Goal: Task Accomplishment & Management: Complete application form

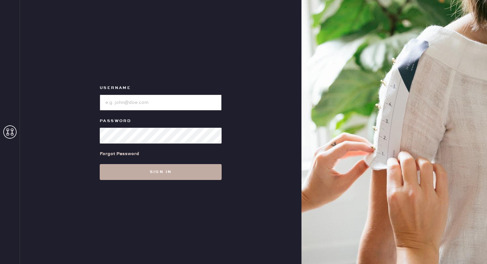
type input "reformationbethesdarow"
click at [156, 175] on button "Sign in" at bounding box center [161, 172] width 122 height 16
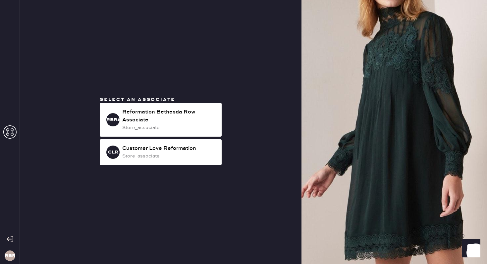
click at [6, 134] on icon at bounding box center [9, 131] width 13 height 13
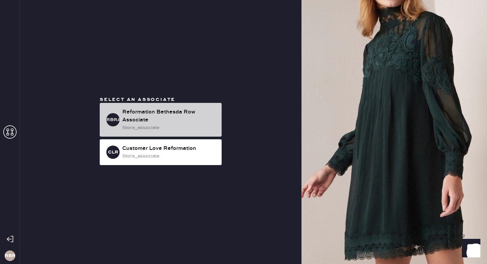
click at [149, 123] on div "Reformation Bethesda Row Associate" at bounding box center [169, 116] width 94 height 16
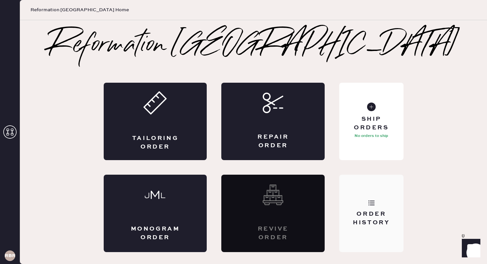
click at [378, 206] on div "Order History" at bounding box center [371, 213] width 64 height 77
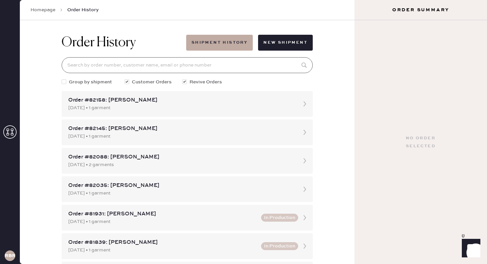
click at [255, 64] on input at bounding box center [187, 65] width 251 height 16
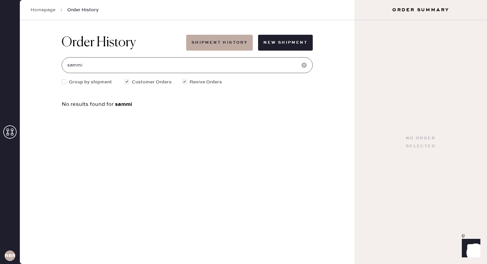
type input "sammi"
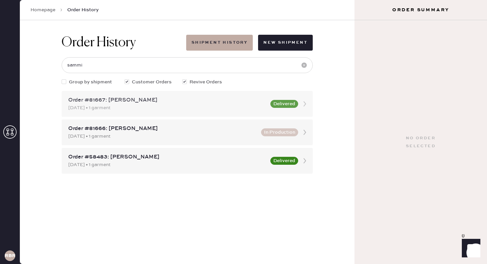
click at [176, 111] on div "[DATE] • 1 garment" at bounding box center [167, 107] width 198 height 7
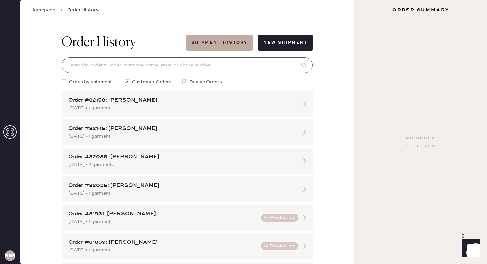
click at [90, 61] on input at bounding box center [187, 65] width 251 height 16
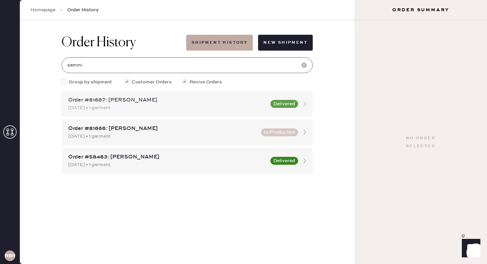
type input "sammi"
click at [305, 107] on icon at bounding box center [304, 103] width 13 height 13
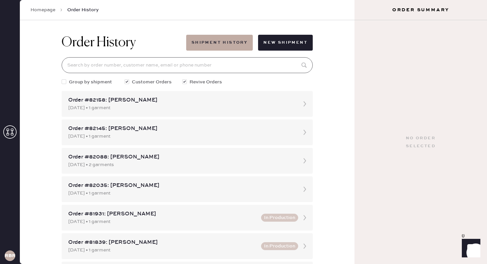
click at [100, 65] on input at bounding box center [187, 65] width 251 height 16
type input "sammi"
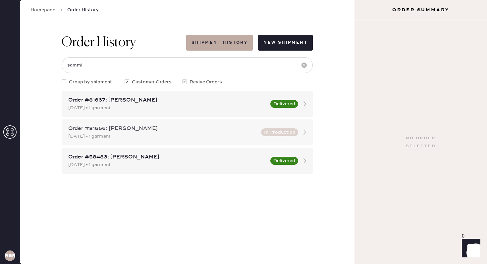
click at [304, 132] on icon at bounding box center [304, 132] width 13 height 13
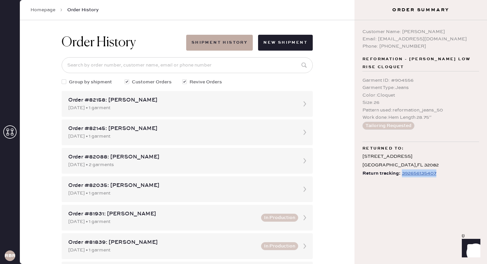
drag, startPoint x: 439, startPoint y: 174, endPoint x: 401, endPoint y: 177, distance: 37.9
click at [401, 177] on div "Return tracking: 392656135407" at bounding box center [420, 173] width 117 height 8
copy div "392656135407"
click at [438, 219] on div "Customer Name: [PERSON_NAME] Email: [EMAIL_ADDRESS][DOMAIN_NAME] Phone: [PHONE_…" at bounding box center [420, 142] width 132 height 244
click at [359, 11] on h3 "Order Summary" at bounding box center [420, 10] width 132 height 7
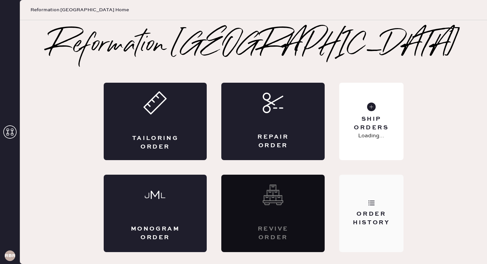
click at [372, 205] on icon at bounding box center [371, 203] width 7 height 7
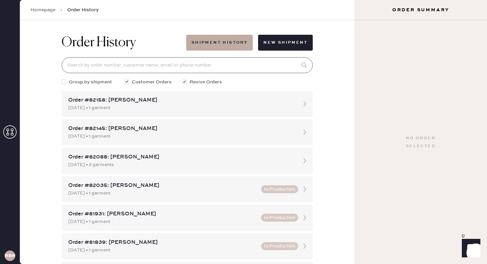
click at [173, 66] on input at bounding box center [187, 65] width 251 height 16
type input "marina"
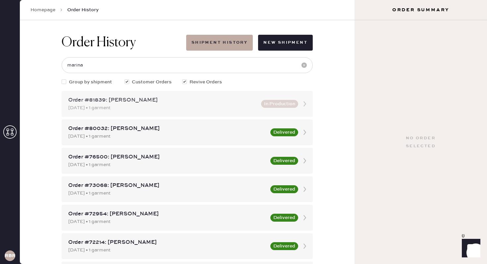
click at [304, 106] on icon at bounding box center [304, 103] width 13 height 13
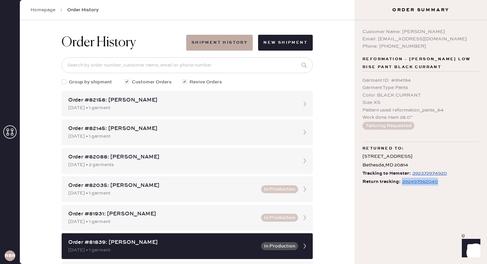
drag, startPoint x: 439, startPoint y: 181, endPoint x: 401, endPoint y: 184, distance: 38.1
click at [401, 184] on div "Return tracking: 392497962040" at bounding box center [420, 182] width 117 height 8
copy div "392497962040"
drag, startPoint x: 428, startPoint y: 39, endPoint x: 379, endPoint y: 40, distance: 49.3
click at [379, 40] on div "Email: [EMAIL_ADDRESS][DOMAIN_NAME]" at bounding box center [420, 38] width 117 height 7
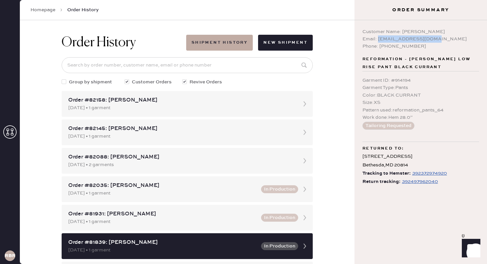
copy div "marinafi@verizon.net"
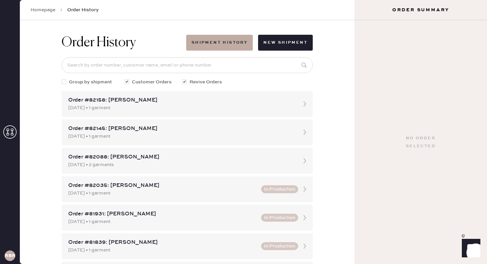
click at [44, 9] on link "Homepage" at bounding box center [42, 10] width 25 height 7
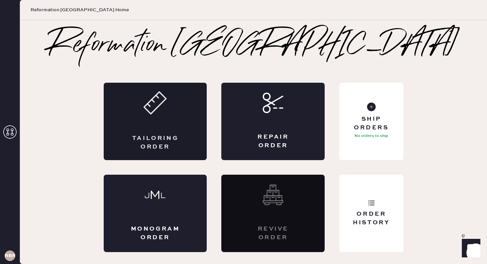
click at [175, 113] on div "Tailoring Order" at bounding box center [155, 121] width 103 height 77
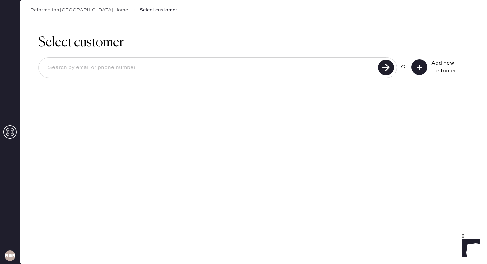
click at [260, 71] on input at bounding box center [209, 67] width 333 height 15
paste input "marinafi@verizon.net"
type input "marinafi@verizon.net"
click at [389, 65] on use at bounding box center [386, 68] width 16 height 16
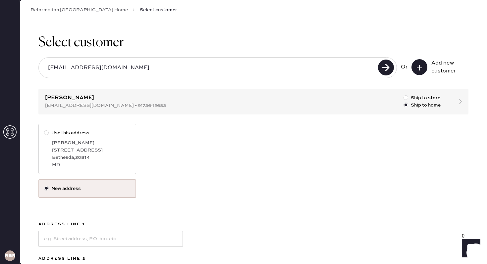
click at [46, 134] on div at bounding box center [46, 132] width 5 height 5
click at [44, 130] on input "Use this address" at bounding box center [44, 129] width 0 height 0
radio input "true"
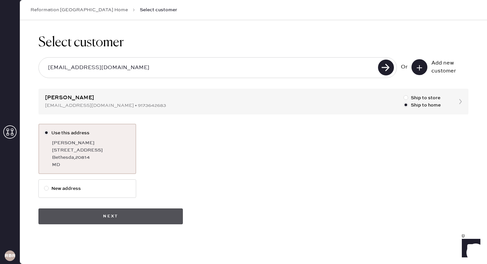
click at [95, 216] on button "Next" at bounding box center [110, 217] width 144 height 16
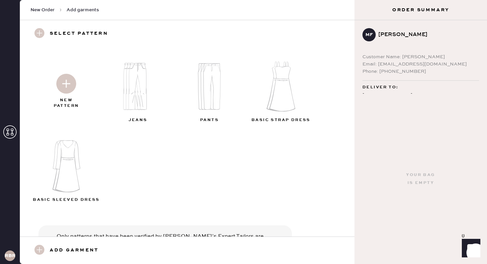
click at [67, 87] on img at bounding box center [66, 84] width 20 height 20
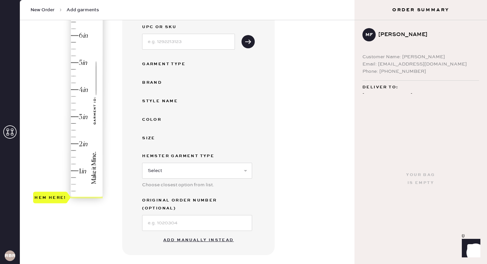
scroll to position [92, 0]
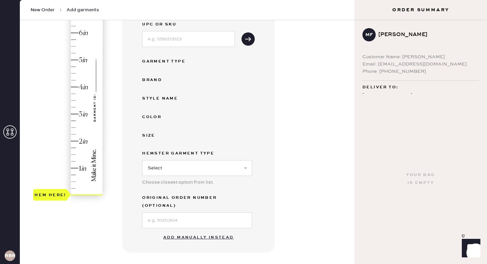
click at [187, 231] on button "Add manually instead" at bounding box center [198, 237] width 78 height 13
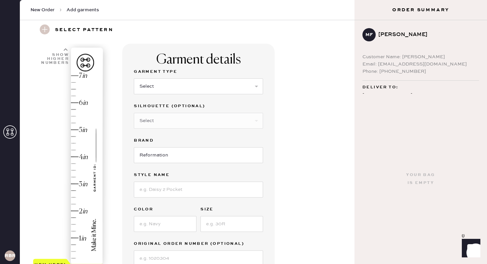
scroll to position [21, 0]
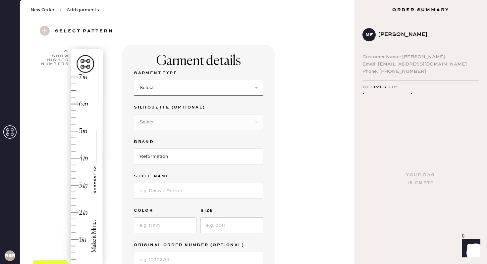
click at [244, 86] on select "Select Basic Skirt Jeans Leggings Pants Shorts Basic Sleeved Dress Basic Sleeve…" at bounding box center [198, 88] width 129 height 16
select select "2"
click at [134, 80] on select "Select Basic Skirt Jeans Leggings Pants Shorts Basic Sleeved Dress Basic Sleeve…" at bounding box center [198, 88] width 129 height 16
click at [213, 121] on select "Select Shorts Cropped Flare Boot Cut Straight Skinny Other" at bounding box center [198, 122] width 129 height 16
select select "5"
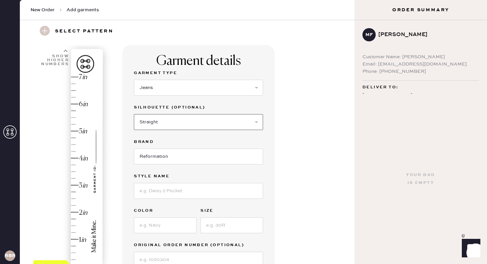
click at [134, 114] on select "Select Shorts Cropped Flare Boot Cut Straight Skinny Other" at bounding box center [198, 122] width 129 height 16
click at [173, 190] on input at bounding box center [198, 191] width 129 height 16
type input "charlee low rise straight leg jeans"
click at [145, 225] on input at bounding box center [165, 225] width 63 height 16
type input "cleary"
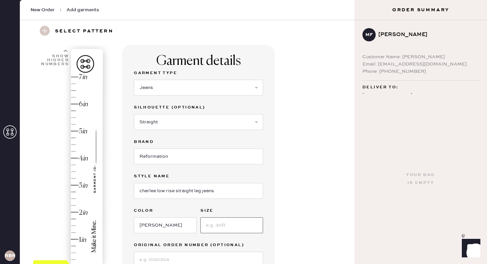
click at [210, 229] on input at bounding box center [231, 225] width 63 height 16
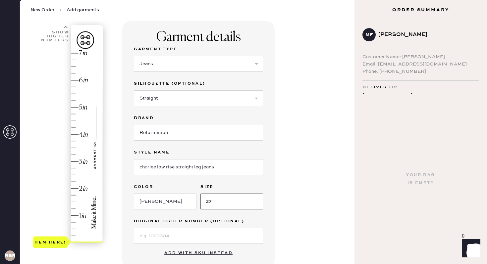
scroll to position [51, 0]
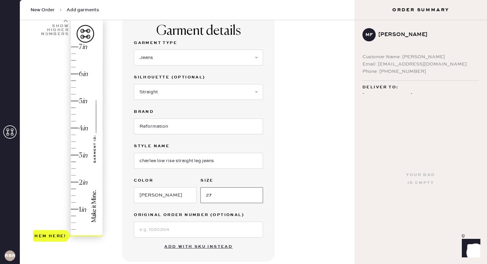
type input "27"
type input "2"
click at [79, 183] on div "Hem here!" at bounding box center [68, 141] width 70 height 195
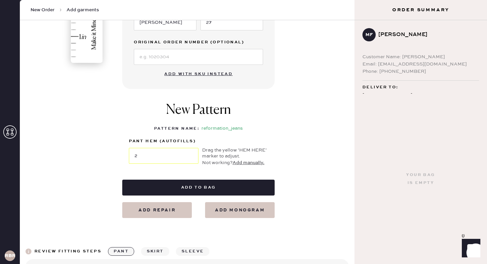
scroll to position [228, 0]
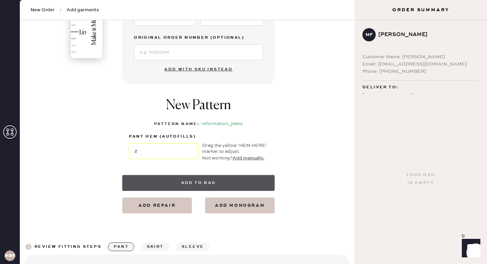
click at [209, 184] on button "Add to bag" at bounding box center [198, 183] width 152 height 16
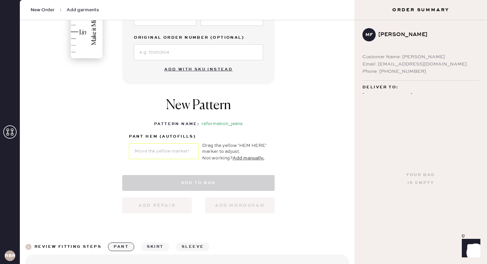
select select "2"
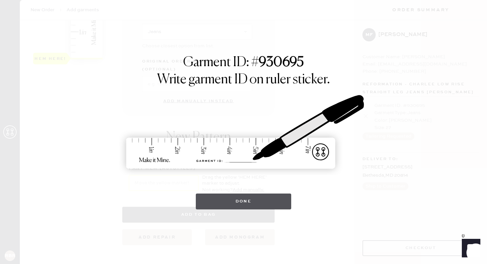
click at [251, 206] on button "Done" at bounding box center [244, 202] width 96 height 16
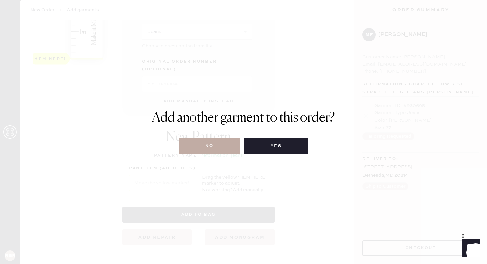
click at [216, 149] on button "No" at bounding box center [209, 146] width 61 height 16
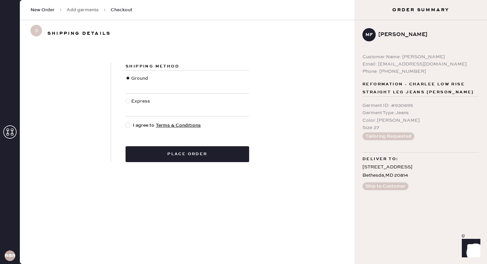
click at [129, 124] on div at bounding box center [127, 125] width 5 height 5
click at [126, 122] on input "I agree to Terms & Conditions" at bounding box center [125, 122] width 0 height 0
checkbox input "true"
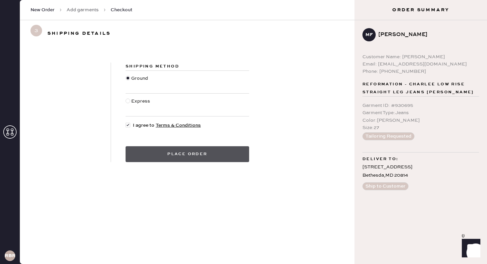
click at [162, 159] on button "Place order" at bounding box center [186, 154] width 123 height 16
